Goal: Task Accomplishment & Management: Use online tool/utility

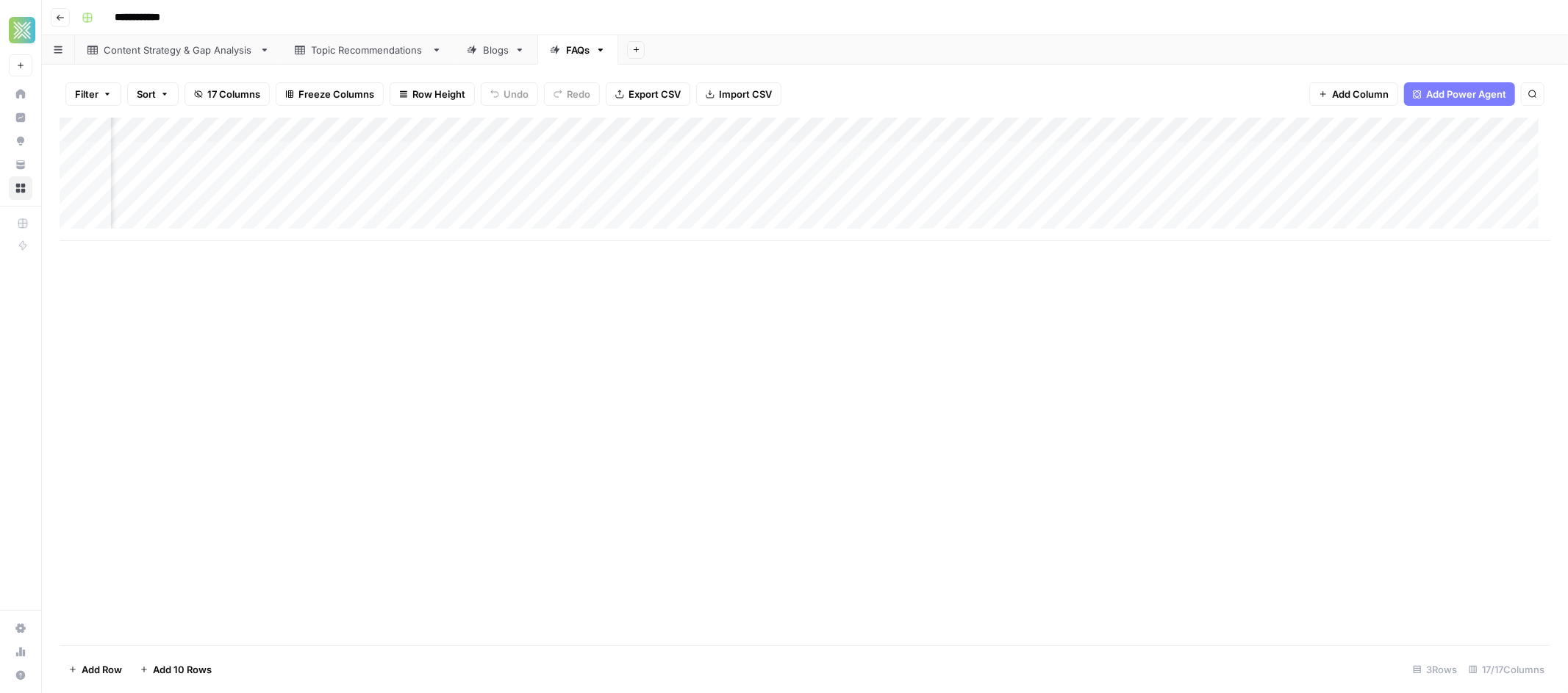
scroll to position [0, 1088]
click at [1448, 151] on div "Add Column" at bounding box center [805, 179] width 1491 height 123
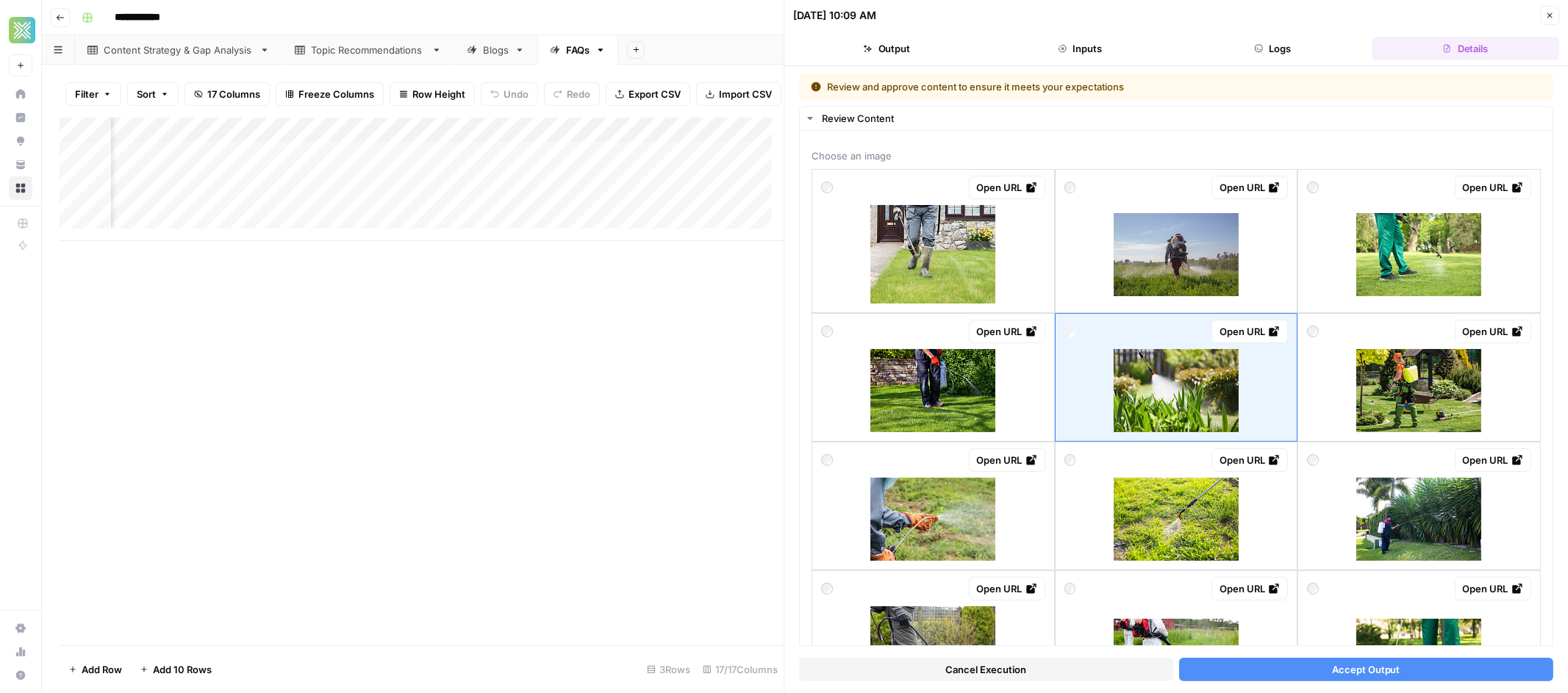
scroll to position [0, 326]
click at [483, 165] on div "Add Column" at bounding box center [422, 179] width 725 height 123
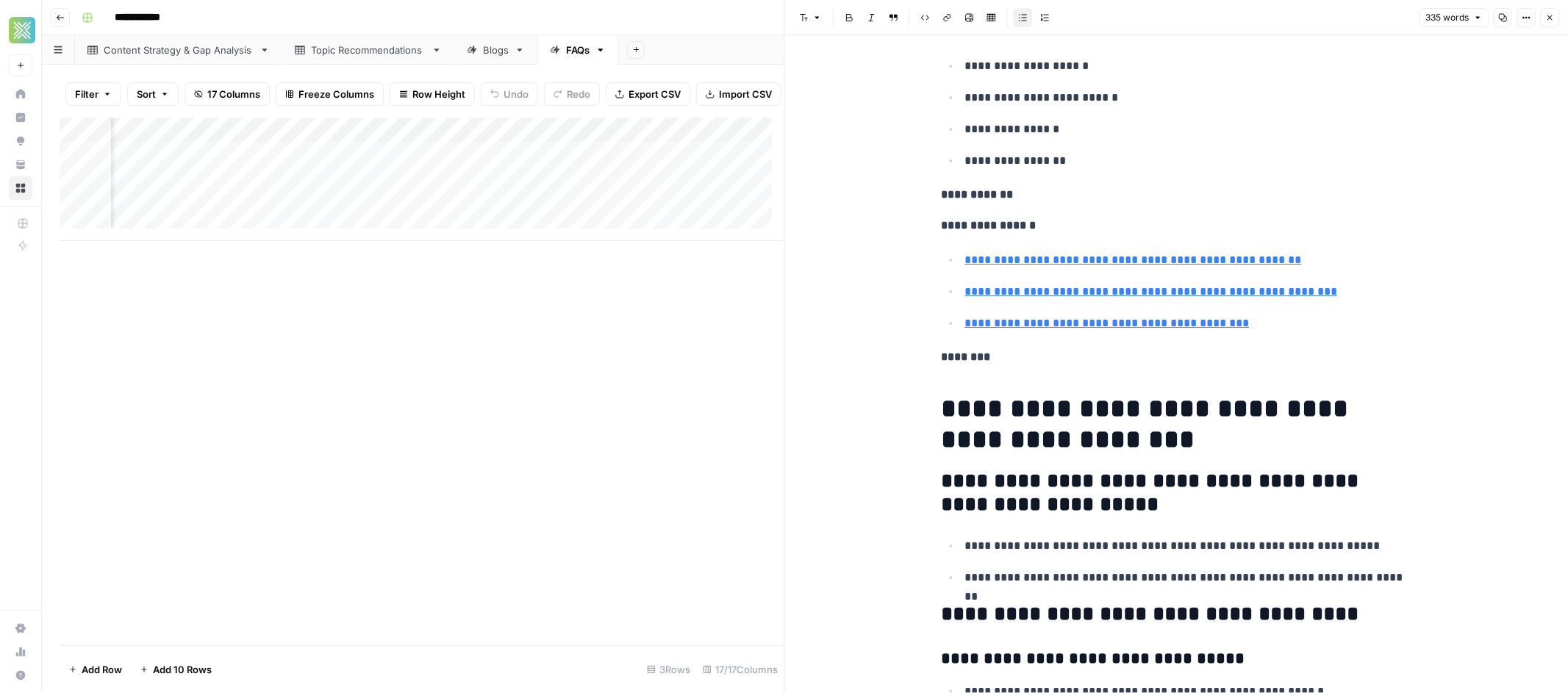
scroll to position [147, 0]
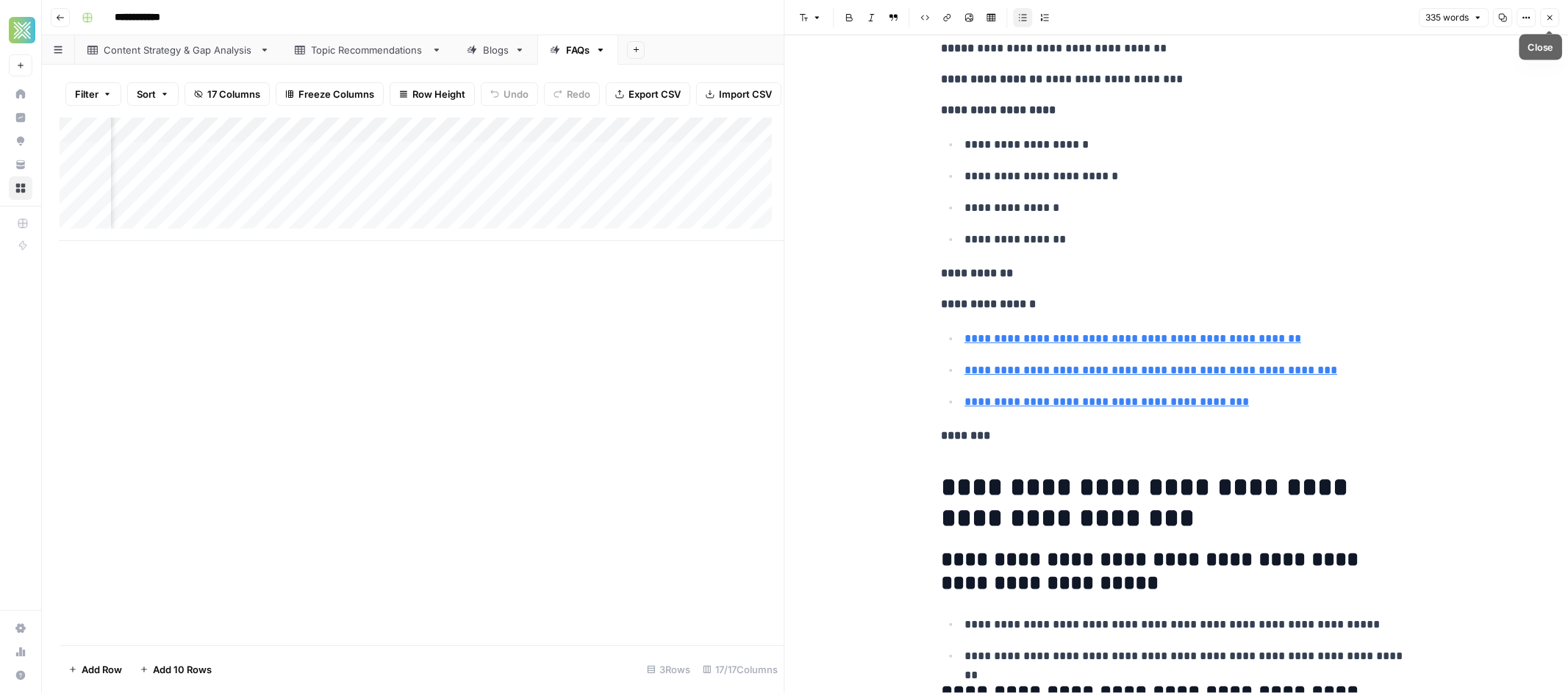
click at [1545, 19] on icon "button" at bounding box center [1548, 17] width 8 height 8
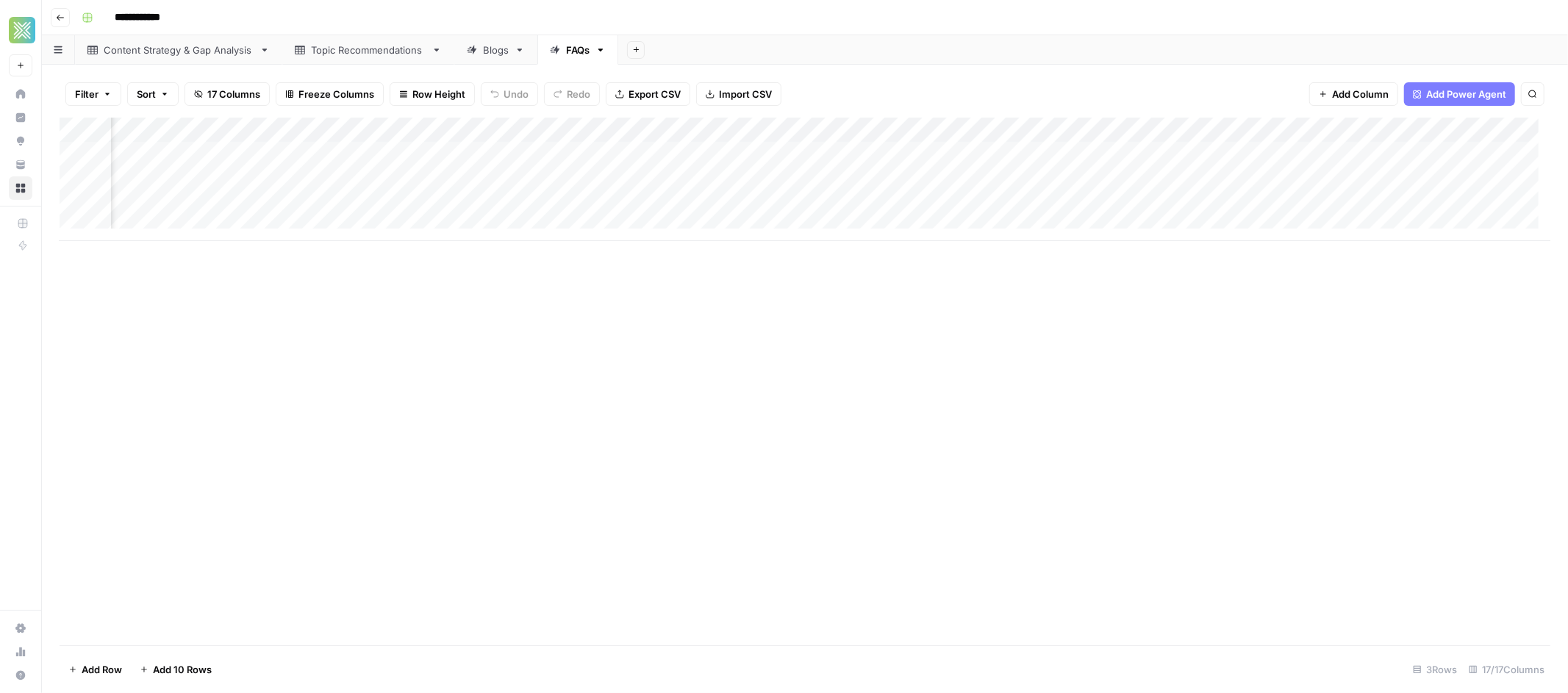
scroll to position [0, 1088]
click at [1440, 156] on div "Add Column" at bounding box center [805, 179] width 1491 height 123
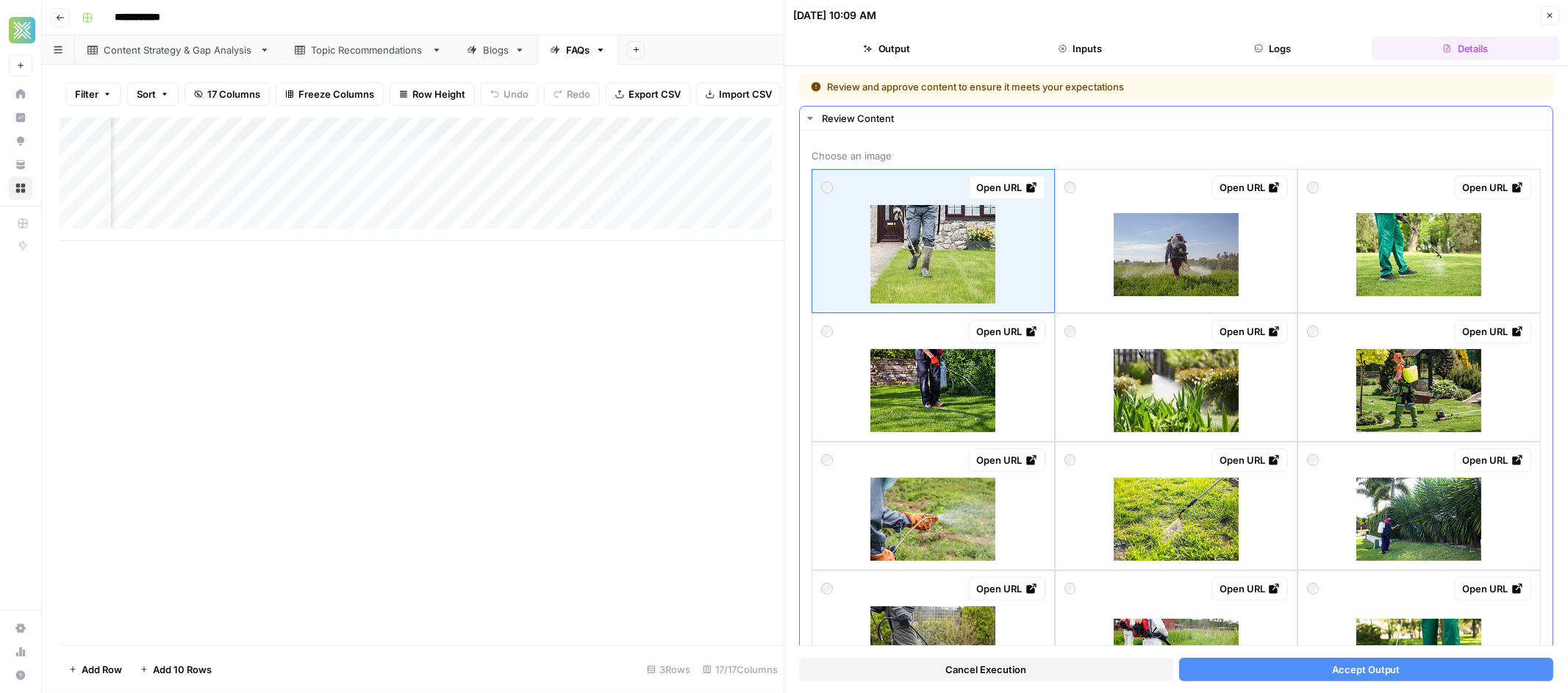
click at [1068, 338] on div at bounding box center [1070, 331] width 12 height 23
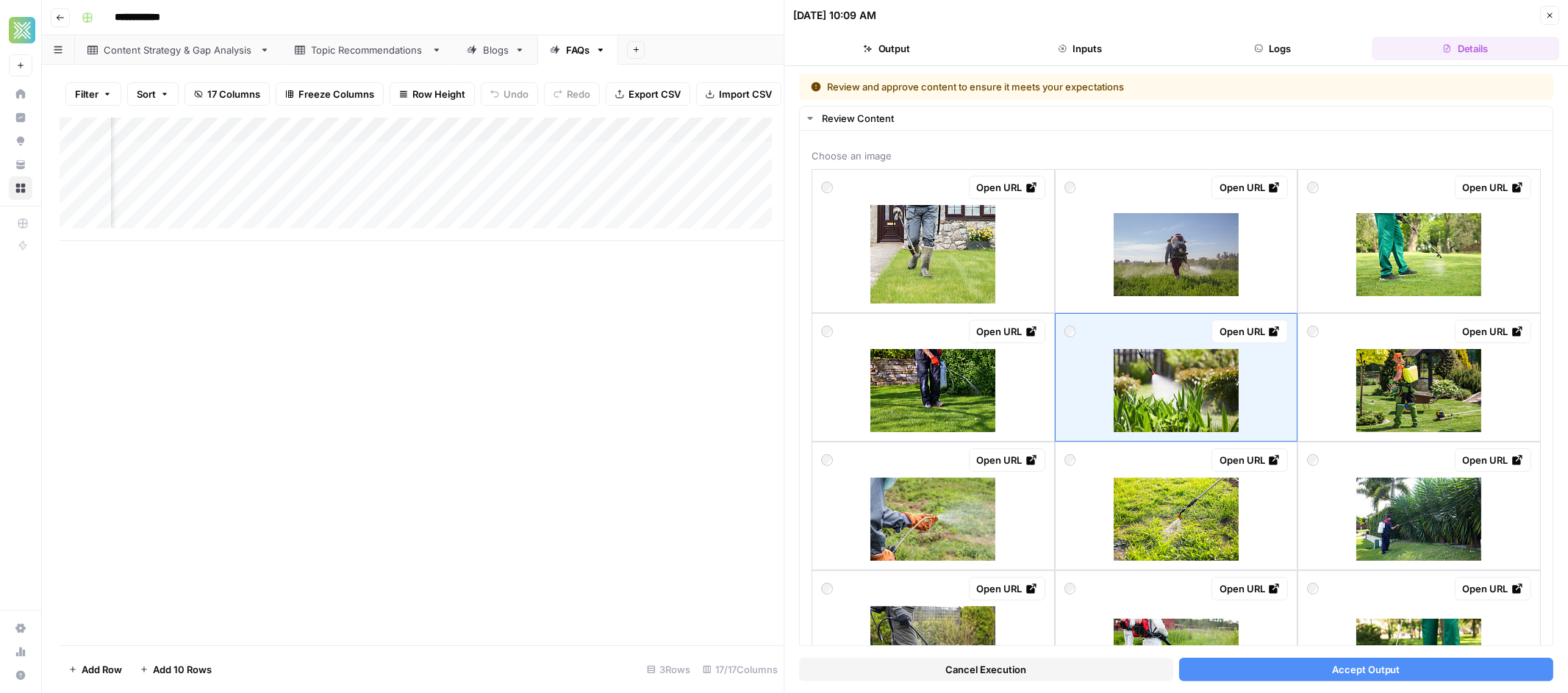
click at [1344, 667] on span "Accept Output" at bounding box center [1366, 670] width 68 height 15
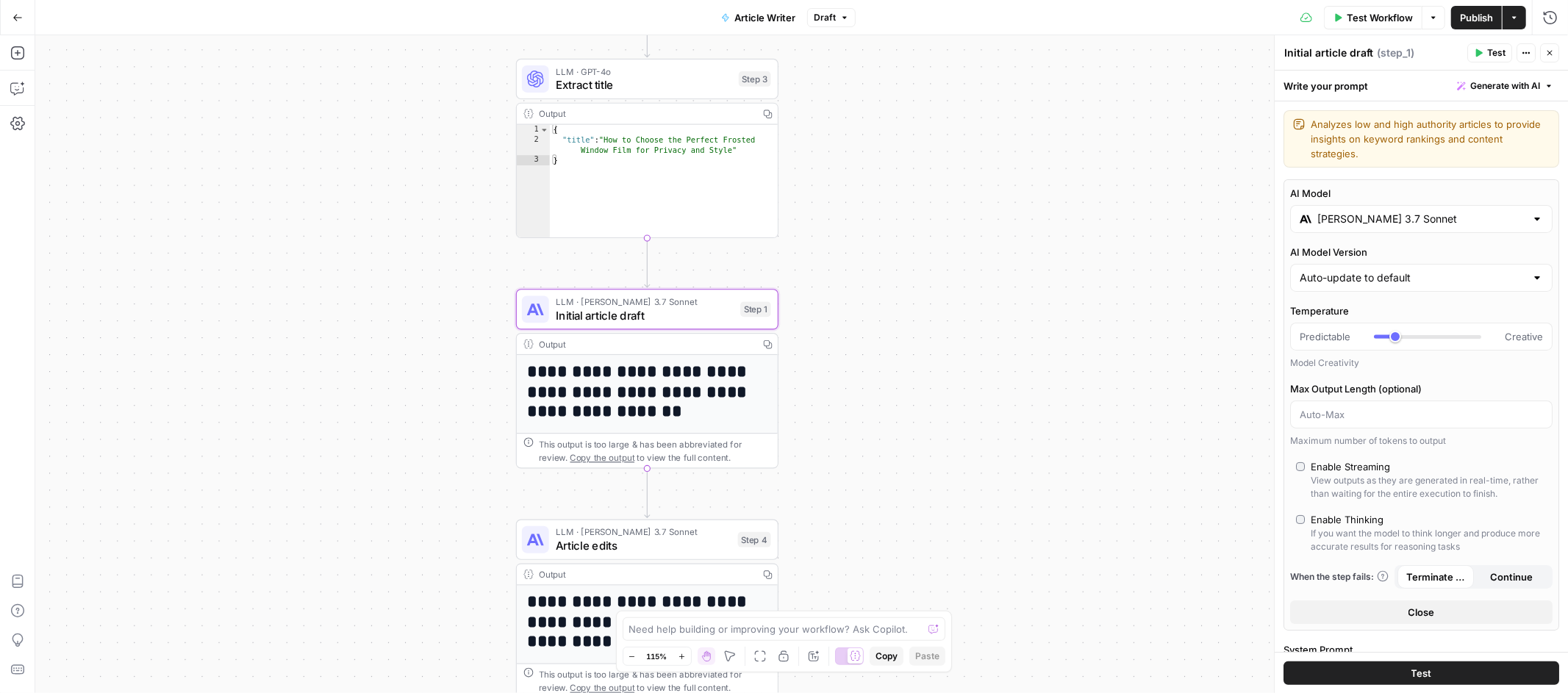
scroll to position [356, 0]
